Goal: Transaction & Acquisition: Purchase product/service

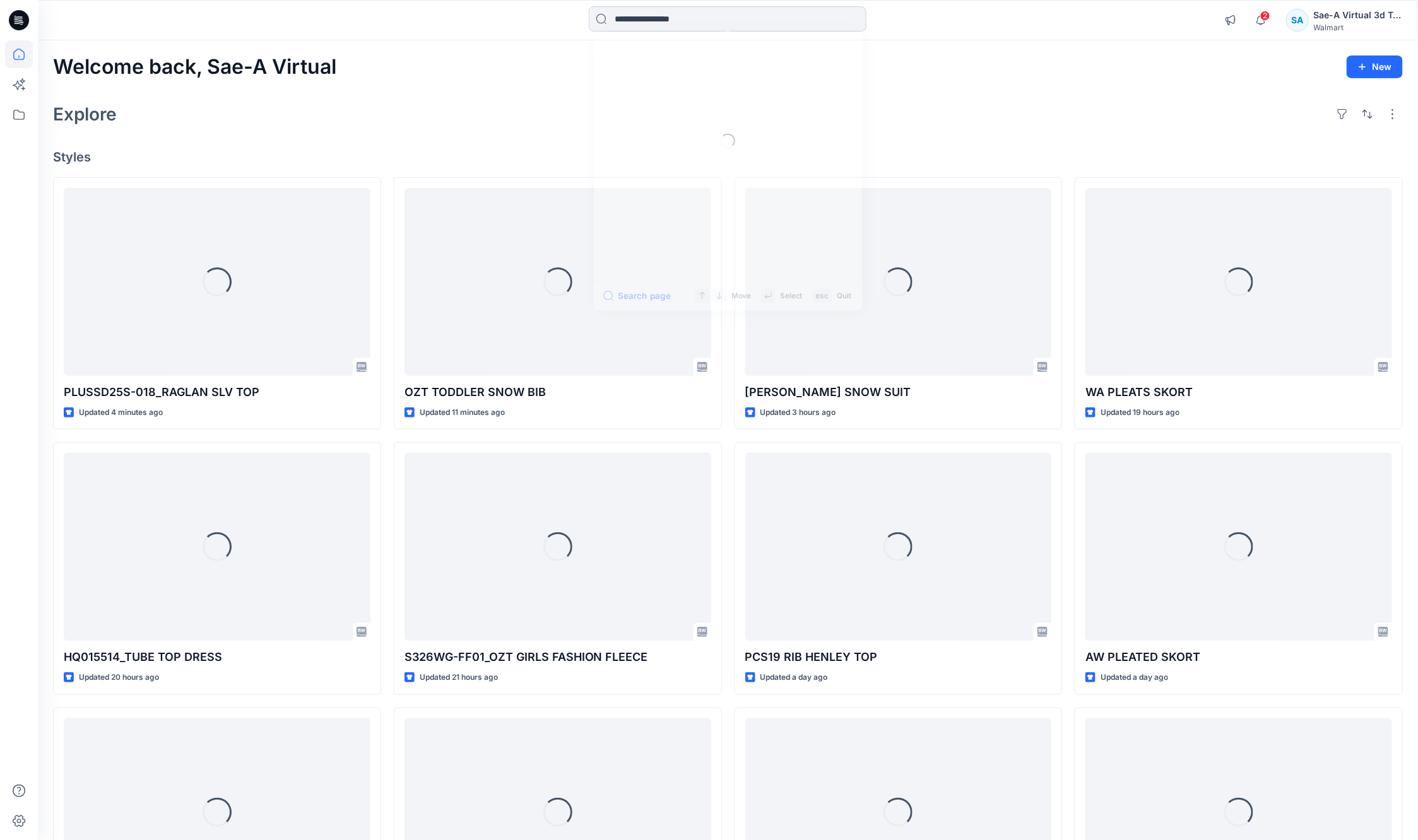
click at [651, 18] on input at bounding box center [727, 18] width 277 height 26
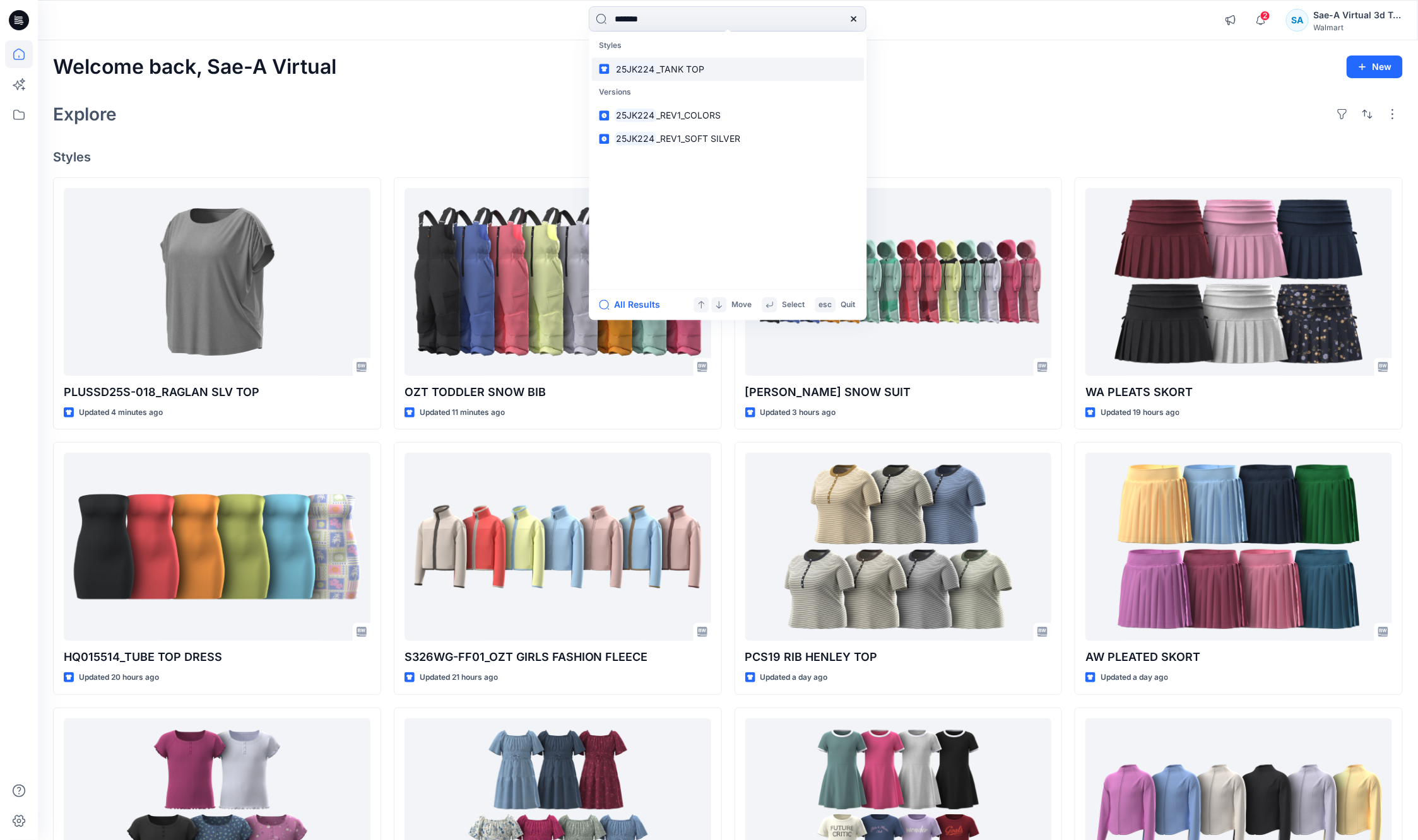
type input "*******"
click at [683, 63] on span "_TANK TOP" at bounding box center [680, 69] width 48 height 11
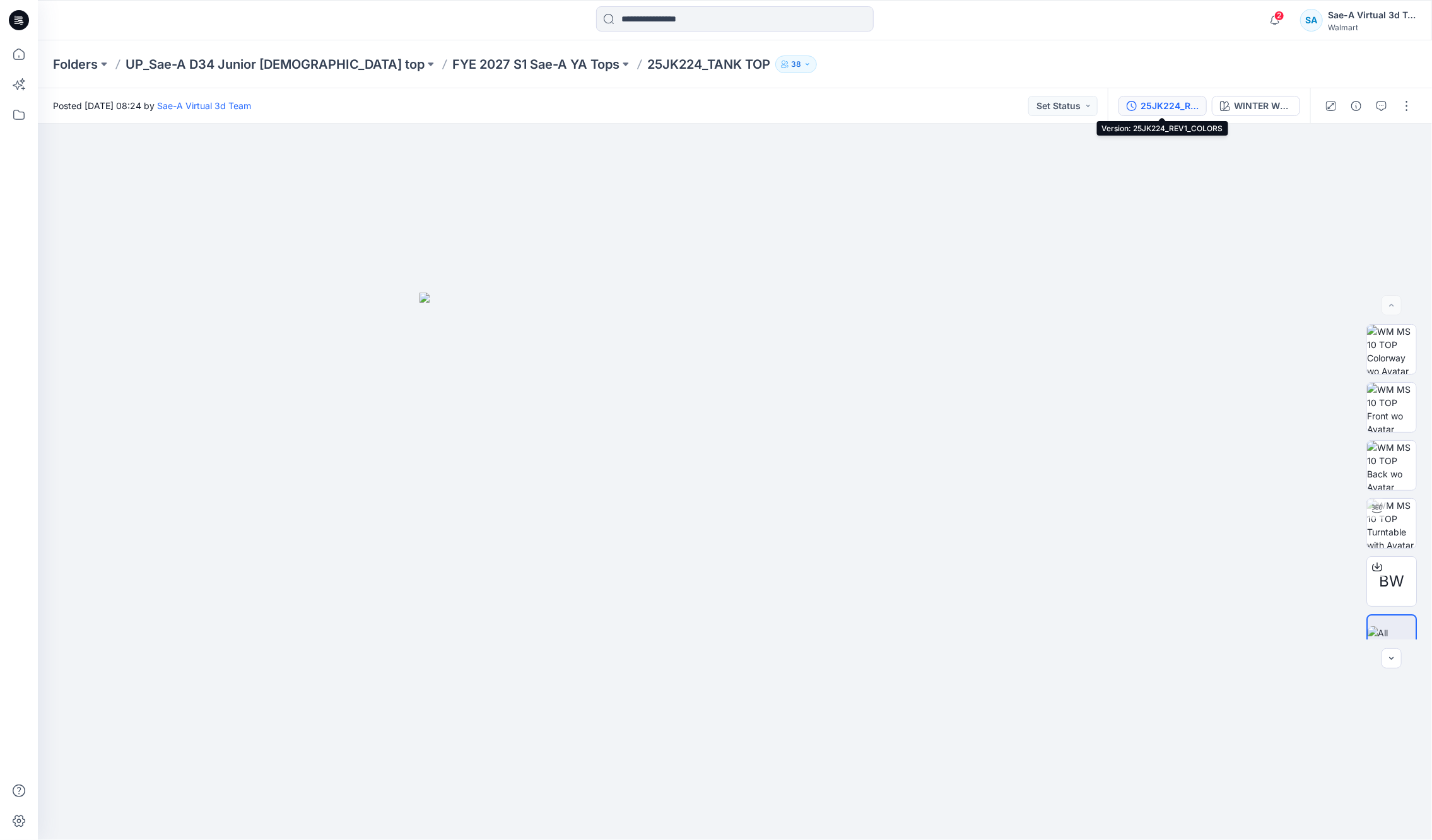
click at [1172, 104] on div "25JK224_REV1_COLORS" at bounding box center [1170, 106] width 58 height 14
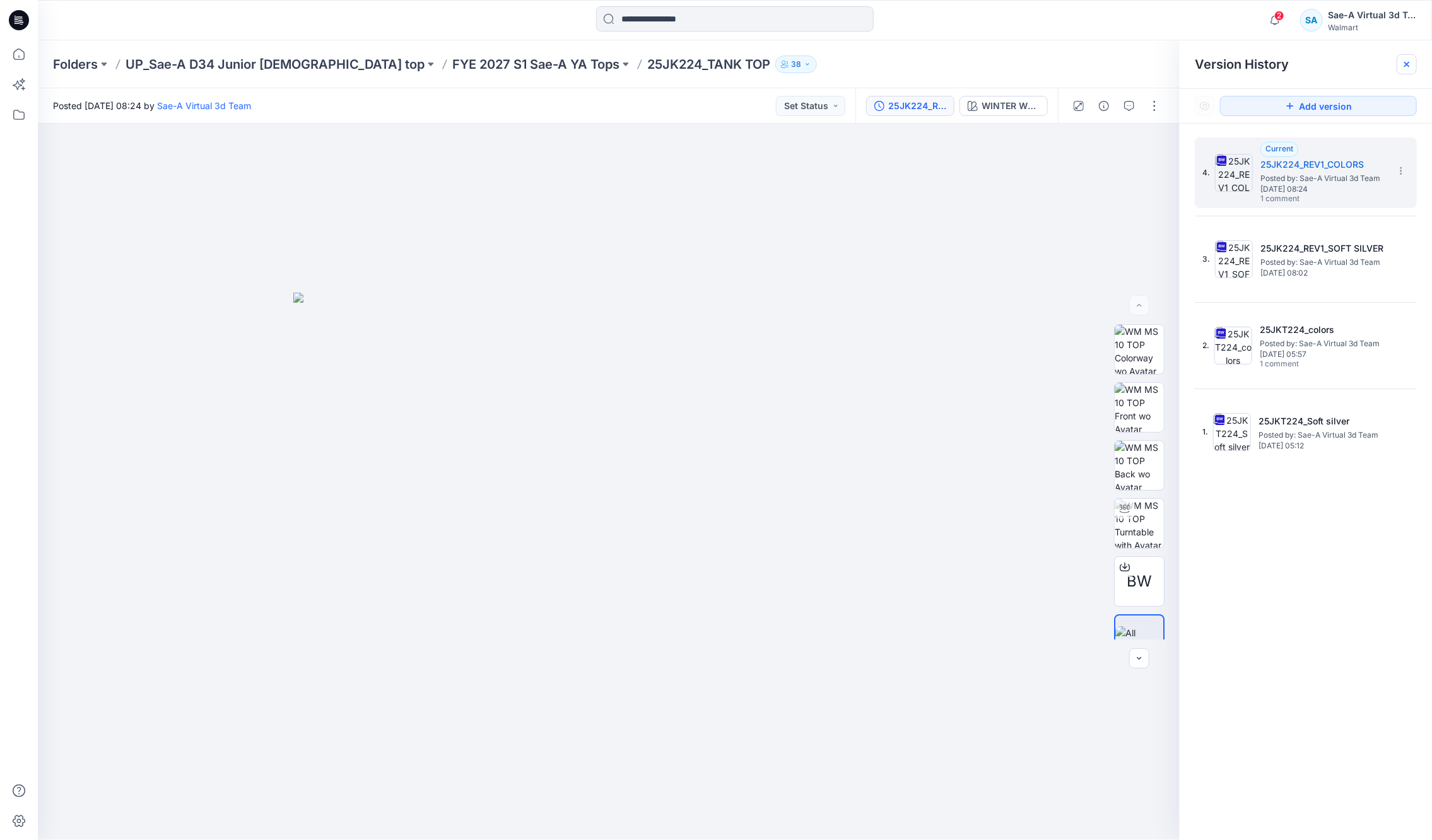
click at [1407, 59] on icon at bounding box center [1406, 63] width 10 height 10
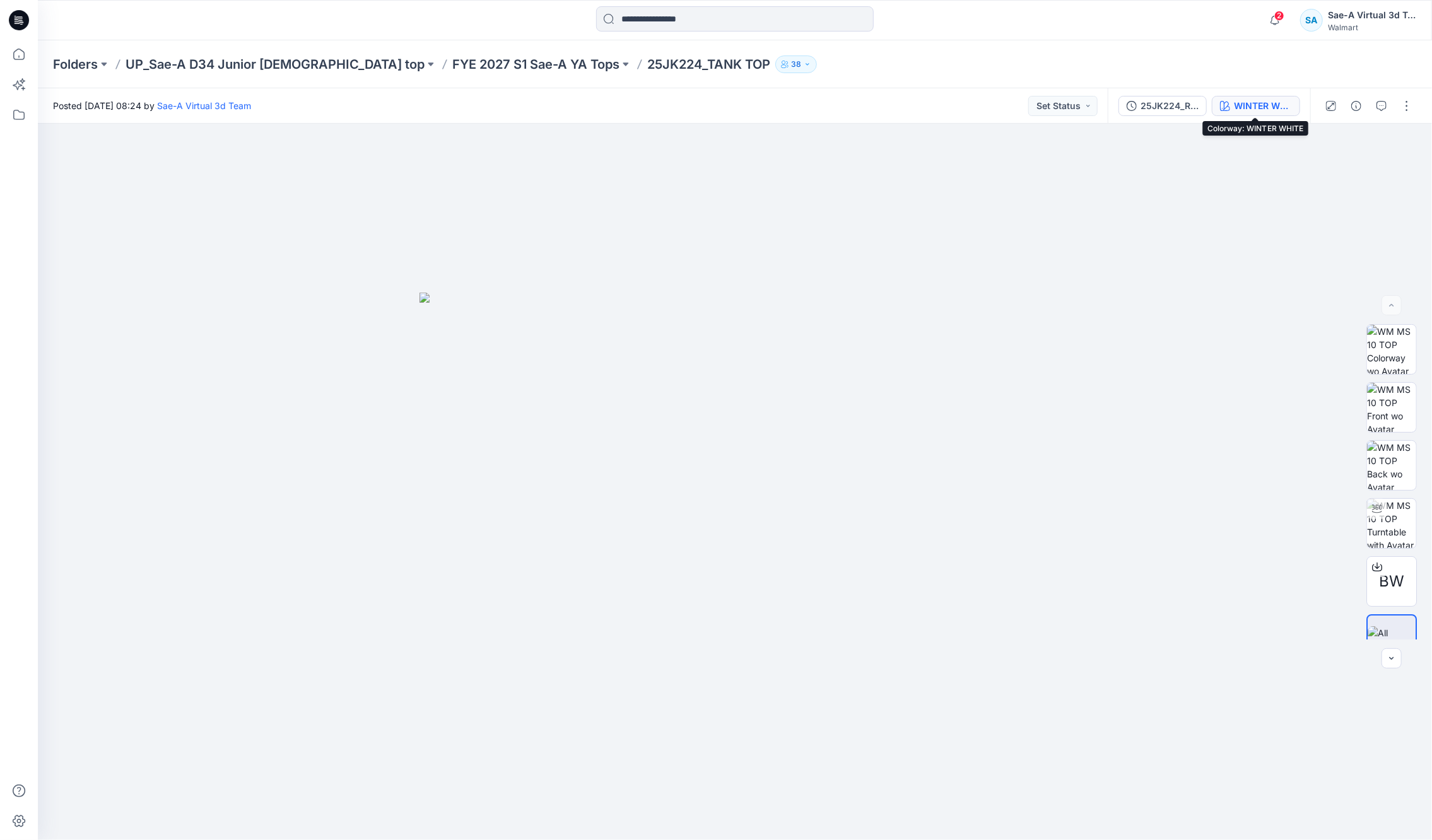
drag, startPoint x: 1269, startPoint y: 99, endPoint x: 1270, endPoint y: 124, distance: 25.0
click at [1267, 99] on div "WINTER WHITE" at bounding box center [1263, 106] width 58 height 14
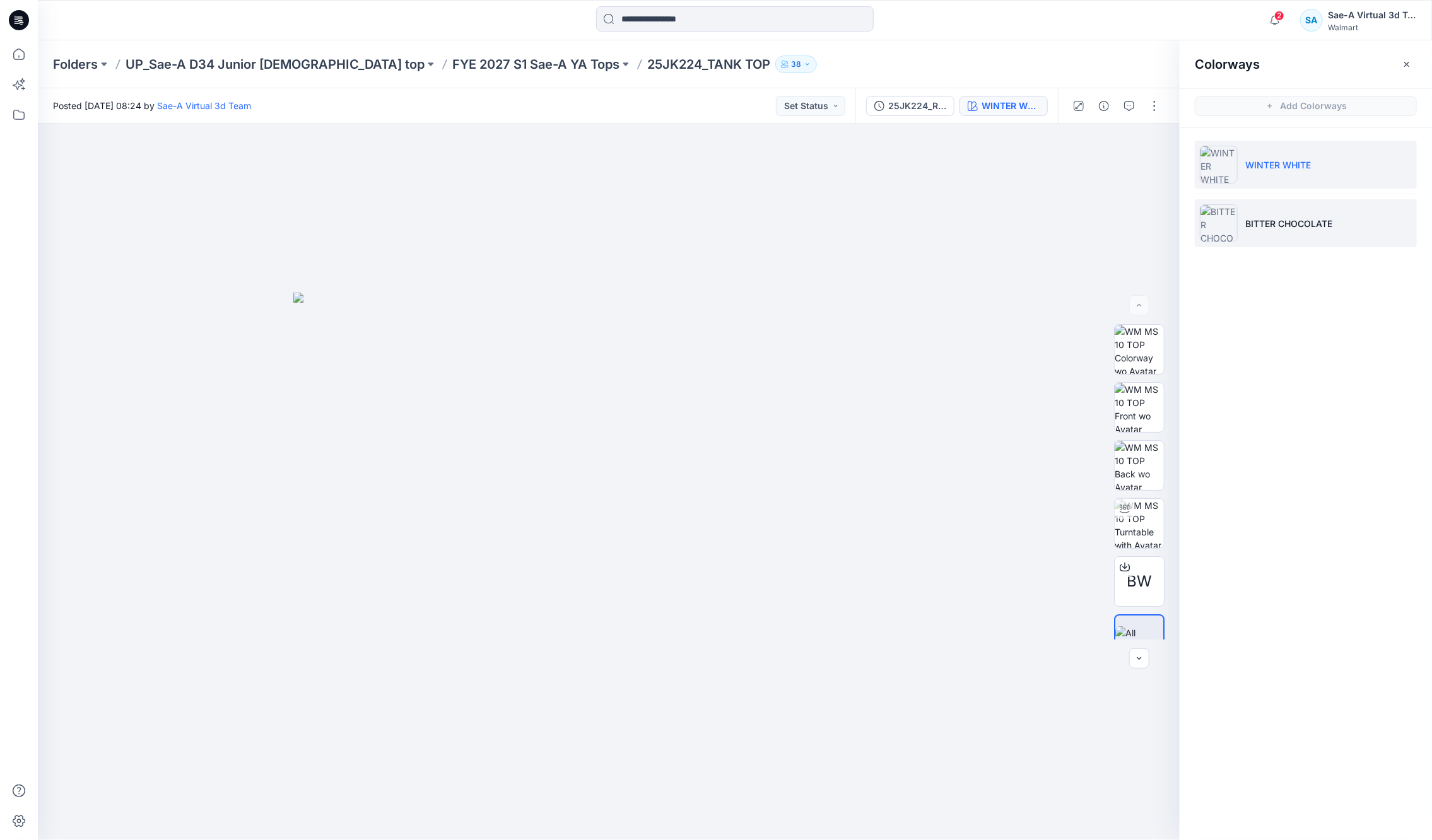
click at [1311, 234] on li "BITTER CHOCOLATE" at bounding box center [1306, 223] width 222 height 48
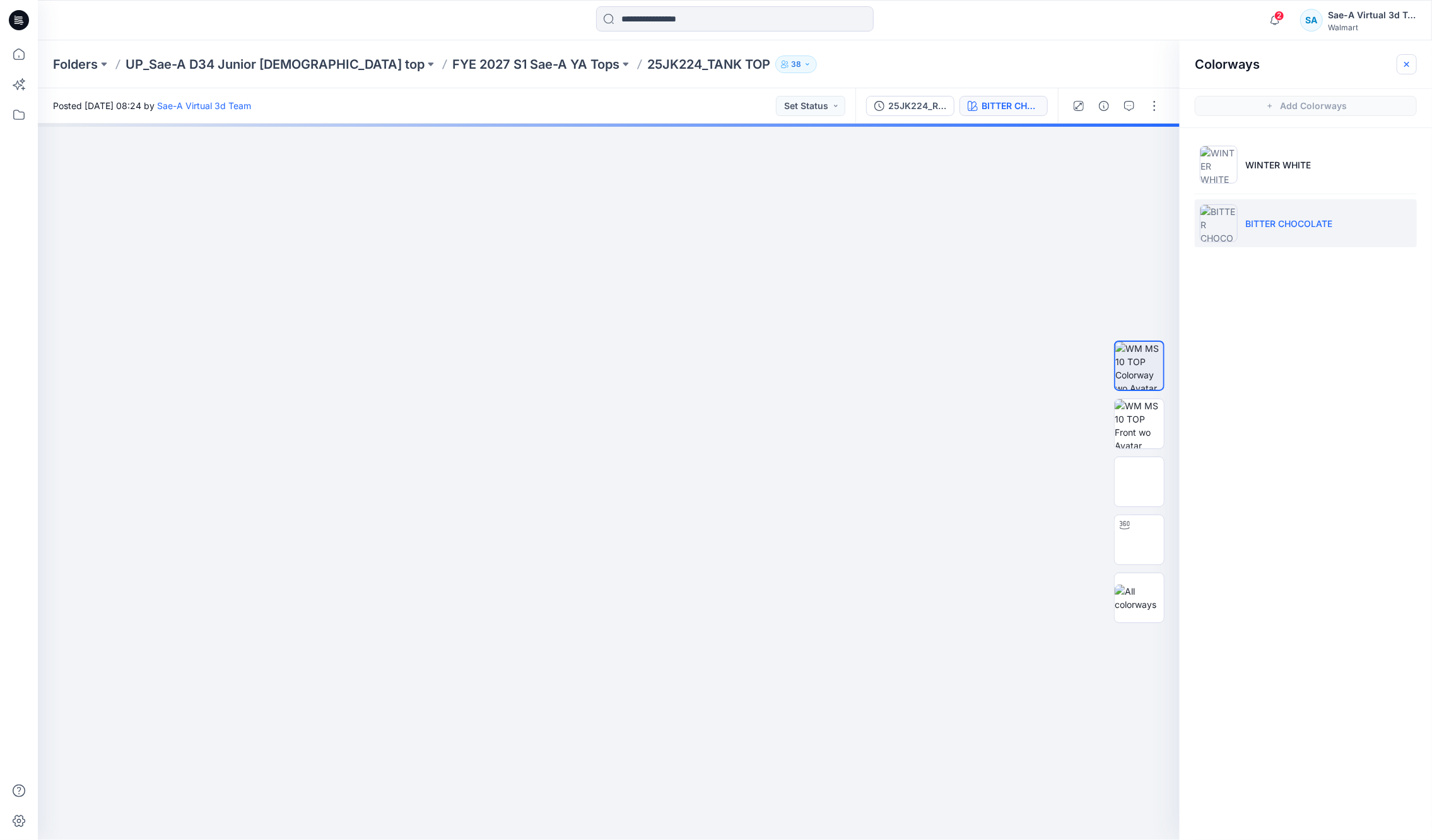
click at [1411, 61] on icon "button" at bounding box center [1406, 63] width 10 height 10
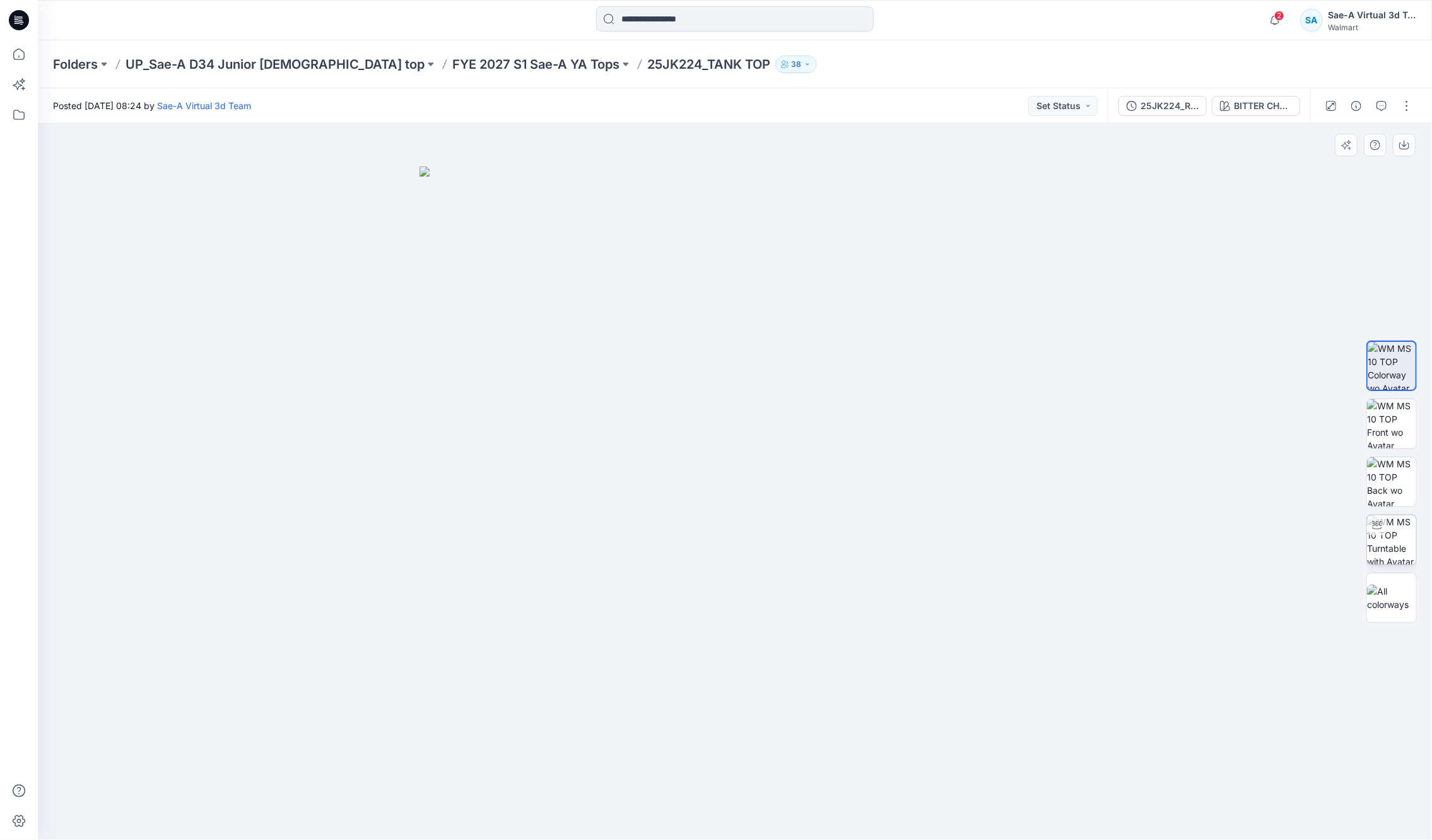
click at [1381, 552] on img at bounding box center [1391, 540] width 49 height 49
drag, startPoint x: 779, startPoint y: 816, endPoint x: 1423, endPoint y: 793, distance: 644.4
click at [773, 826] on div at bounding box center [734, 482] width 1394 height 717
drag, startPoint x: 868, startPoint y: 817, endPoint x: 704, endPoint y: 822, distance: 164.1
click at [704, 822] on icon at bounding box center [736, 803] width 381 height 48
